Goal: Navigation & Orientation: Understand site structure

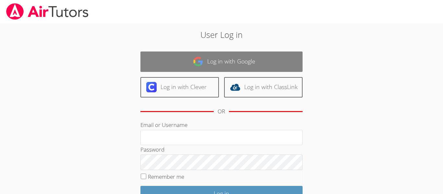
click at [224, 65] on link "Log in with Google" at bounding box center [221, 62] width 162 height 20
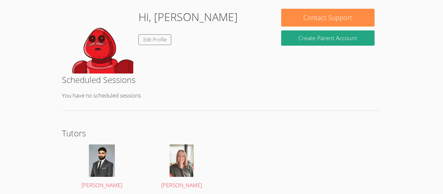
scroll to position [109, 0]
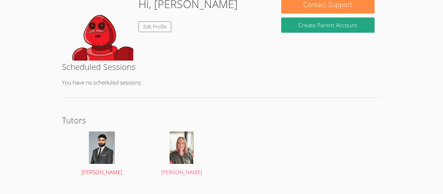
click at [95, 143] on img at bounding box center [102, 148] width 26 height 32
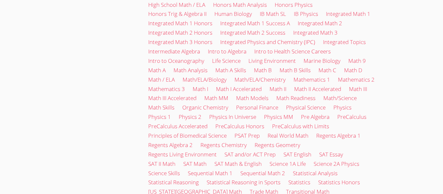
scroll to position [1013, 0]
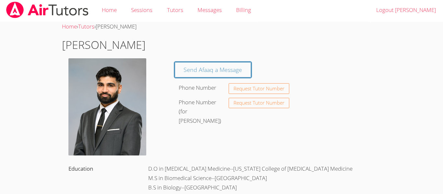
scroll to position [0, 0]
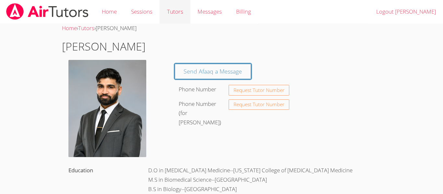
click at [181, 12] on link "Tutors" at bounding box center [174, 12] width 30 height 24
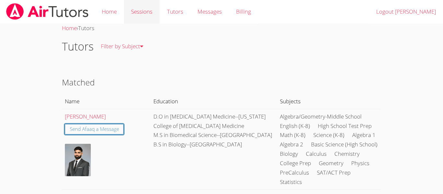
click at [147, 16] on link "Sessions" at bounding box center [142, 12] width 36 height 24
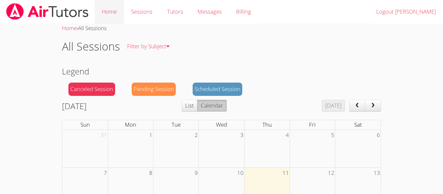
click at [111, 16] on link "Home" at bounding box center [109, 12] width 29 height 24
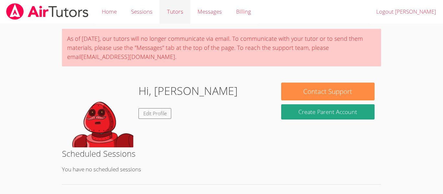
click at [164, 12] on link "Tutors" at bounding box center [174, 12] width 30 height 24
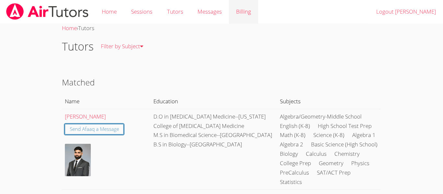
click at [252, 14] on link "Billing" at bounding box center [243, 12] width 29 height 24
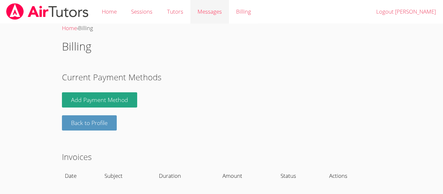
click at [228, 13] on link "Messages" at bounding box center [209, 12] width 39 height 24
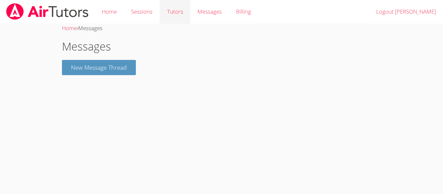
click at [177, 13] on link "Tutors" at bounding box center [174, 12] width 30 height 24
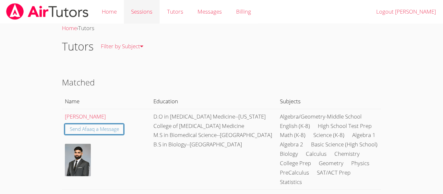
click at [150, 13] on link "Sessions" at bounding box center [142, 12] width 36 height 24
